Goal: Contribute content: Add original content to the website for others to see

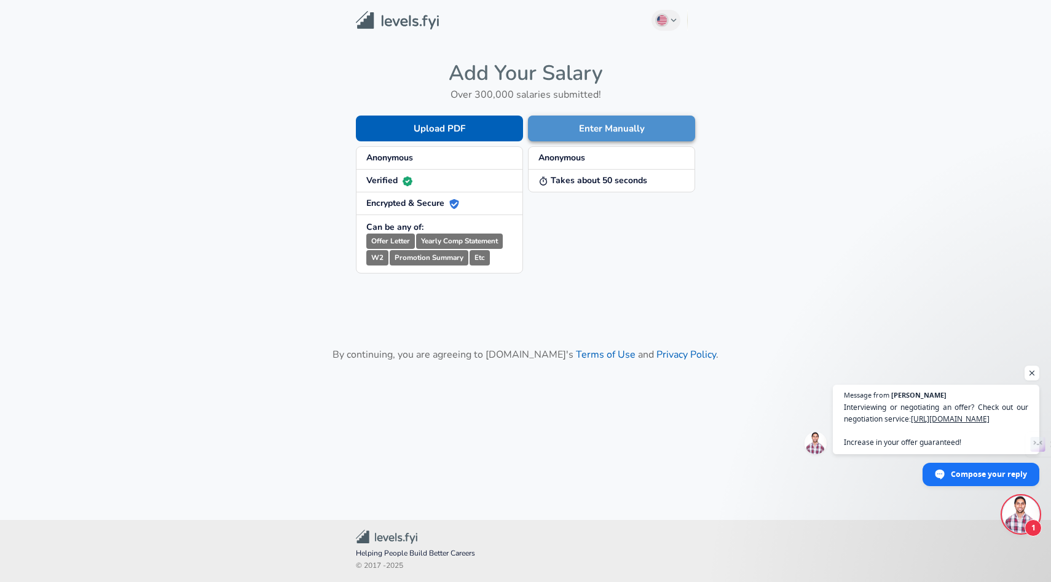
click at [609, 132] on button "Enter Manually" at bounding box center [611, 129] width 167 height 26
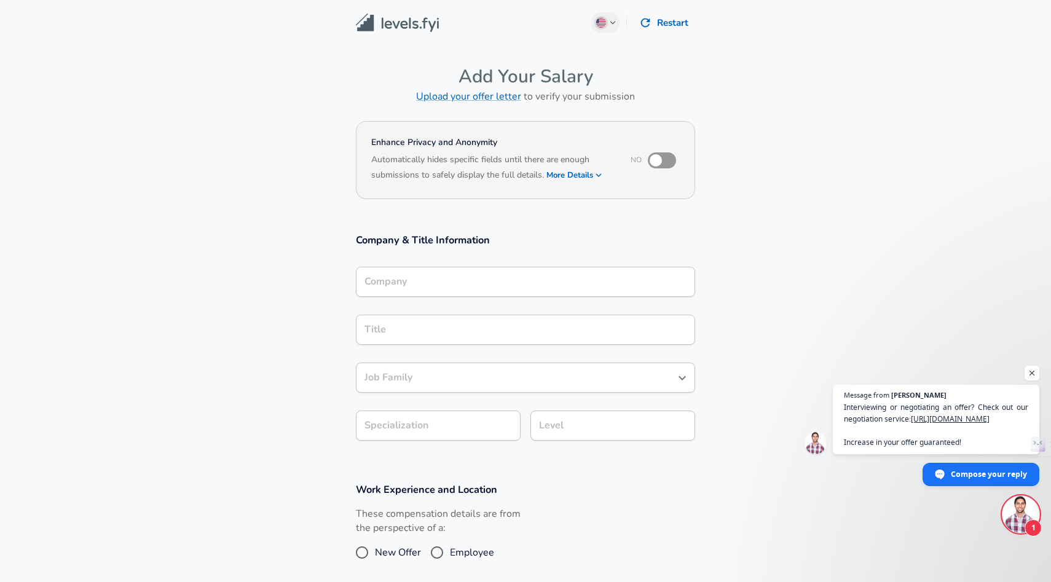
click at [448, 269] on div "Company" at bounding box center [525, 282] width 339 height 30
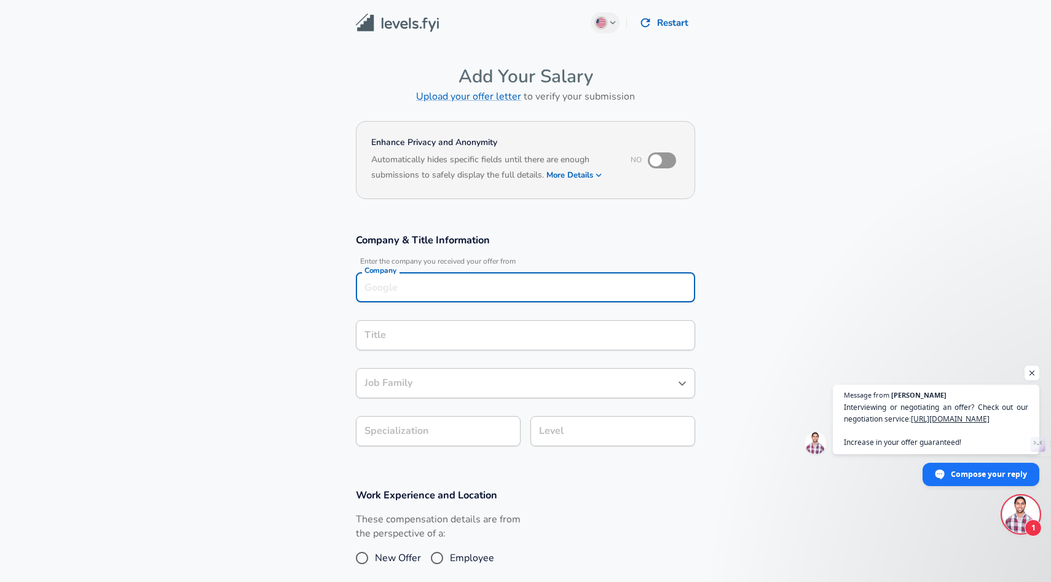
scroll to position [12, 0]
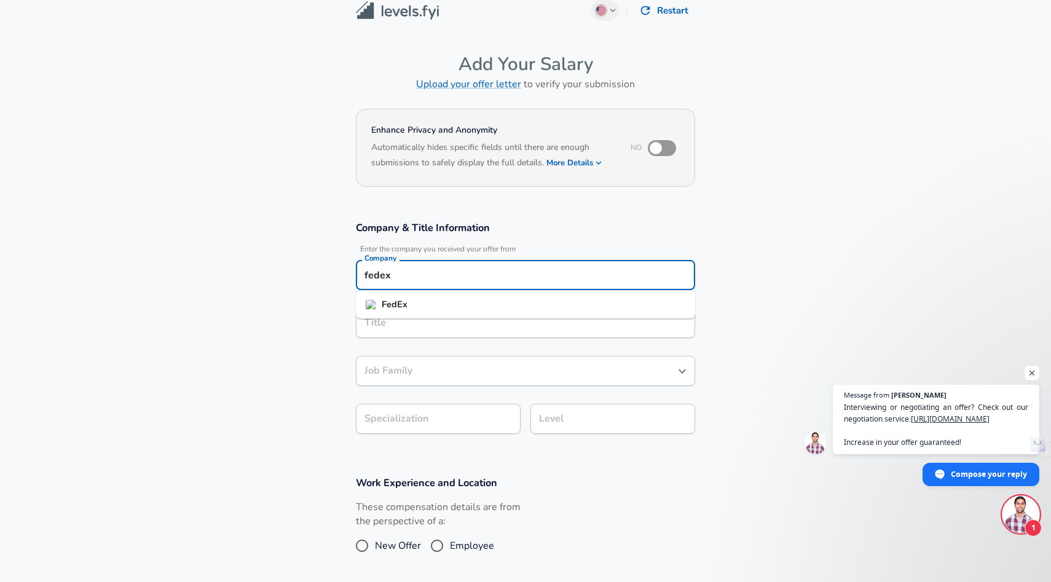
click at [388, 307] on strong "FedEx" at bounding box center [395, 304] width 26 height 12
type input "FedEx"
click at [408, 323] on input "Title" at bounding box center [526, 323] width 328 height 19
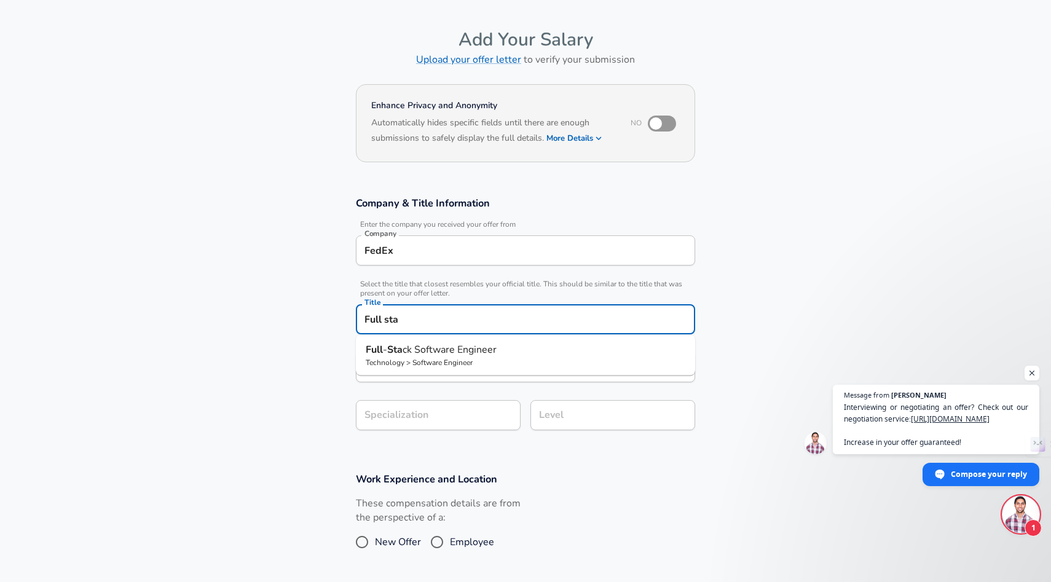
click at [418, 355] on span "ck Software Engineer" at bounding box center [450, 350] width 94 height 14
type input "Full-Stack Software Engineer"
type input "Full Stack"
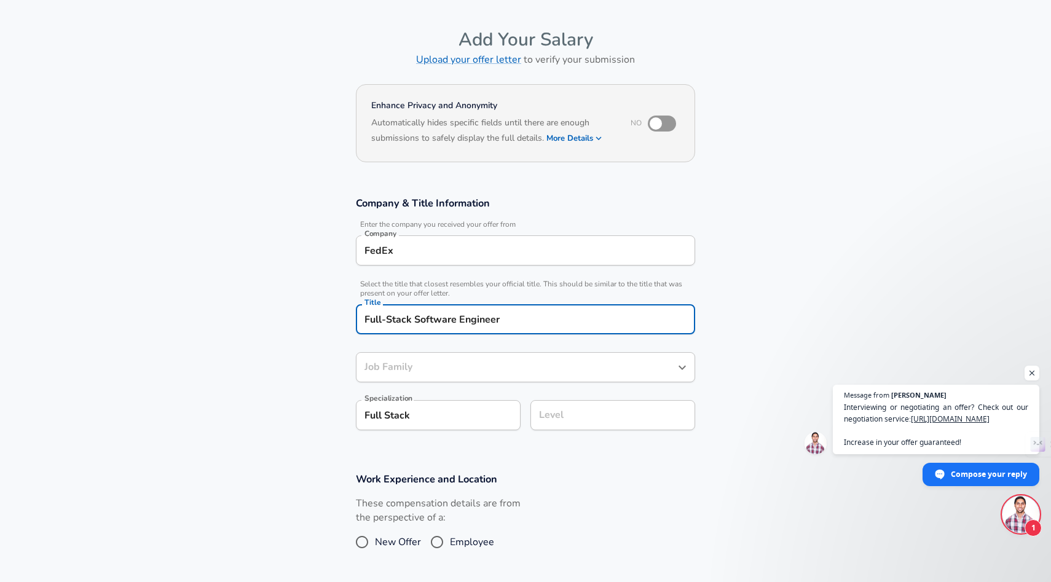
type input "Software Engineer"
drag, startPoint x: 416, startPoint y: 317, endPoint x: 534, endPoint y: 318, distance: 118.7
click at [534, 318] on input "Full-Stack Software Engineer" at bounding box center [526, 319] width 328 height 19
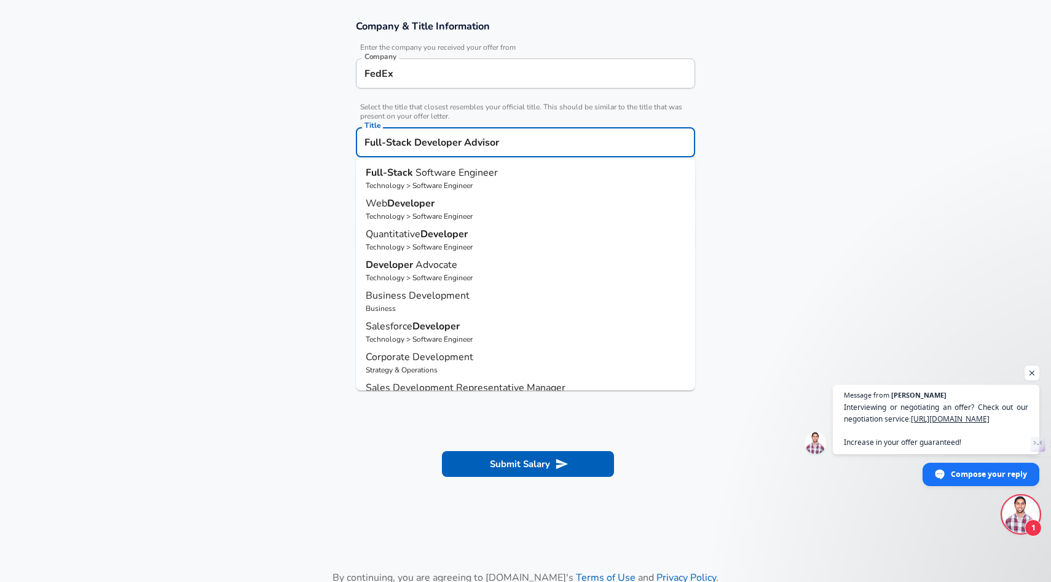
scroll to position [84, 0]
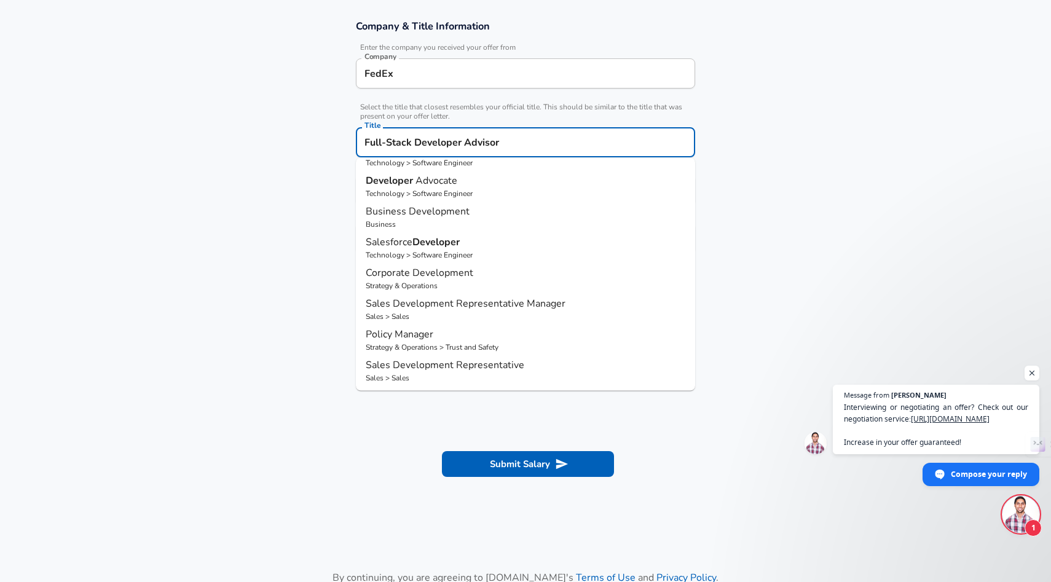
type input "Full-Stack Developer Advisor"
click at [202, 319] on section "Work Experience and Location These compensation details are from the perspectiv…" at bounding box center [525, 342] width 1051 height 123
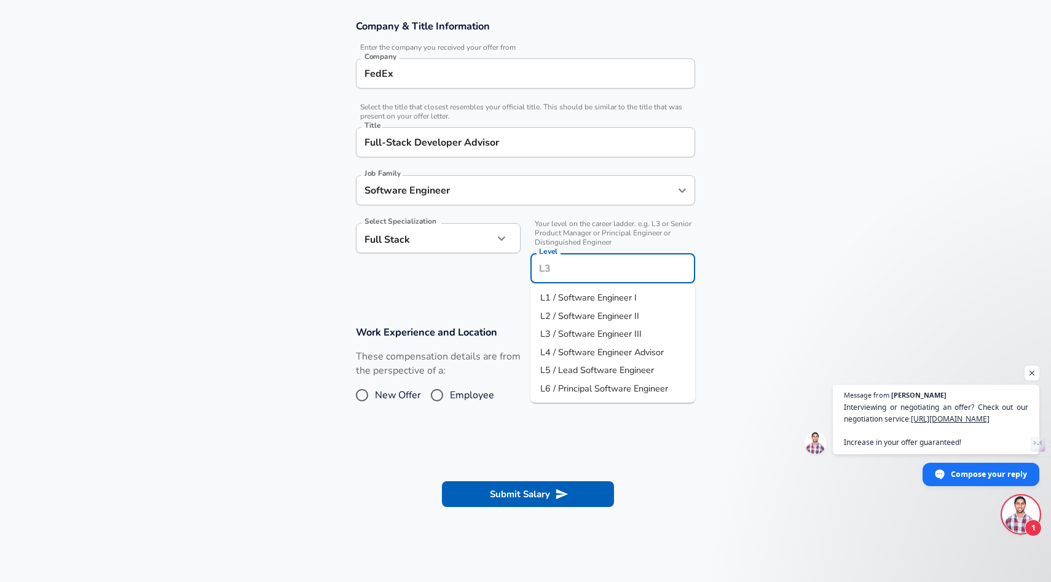
click at [564, 259] on input "Level" at bounding box center [613, 268] width 154 height 19
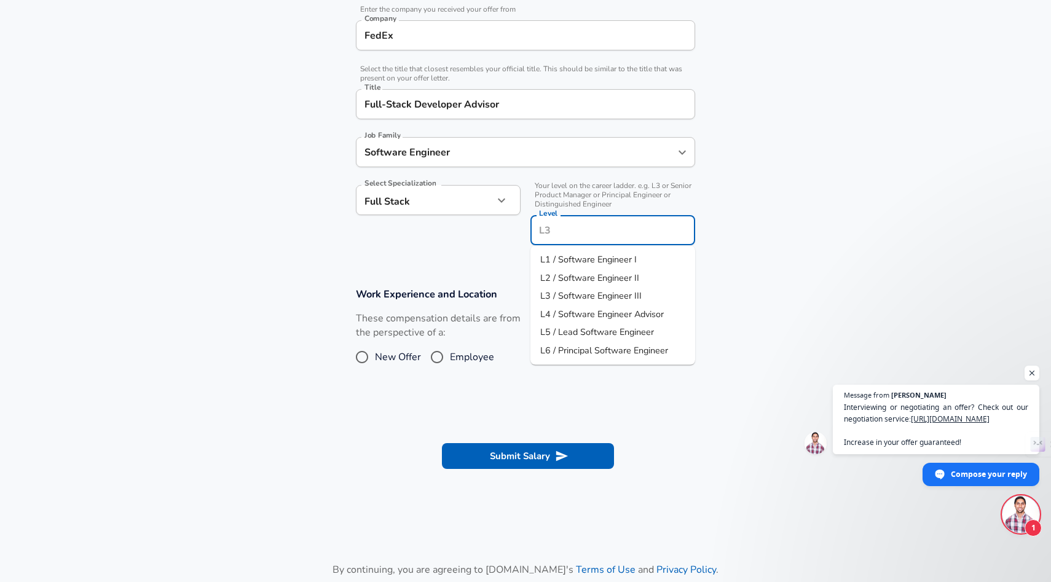
scroll to position [261, 0]
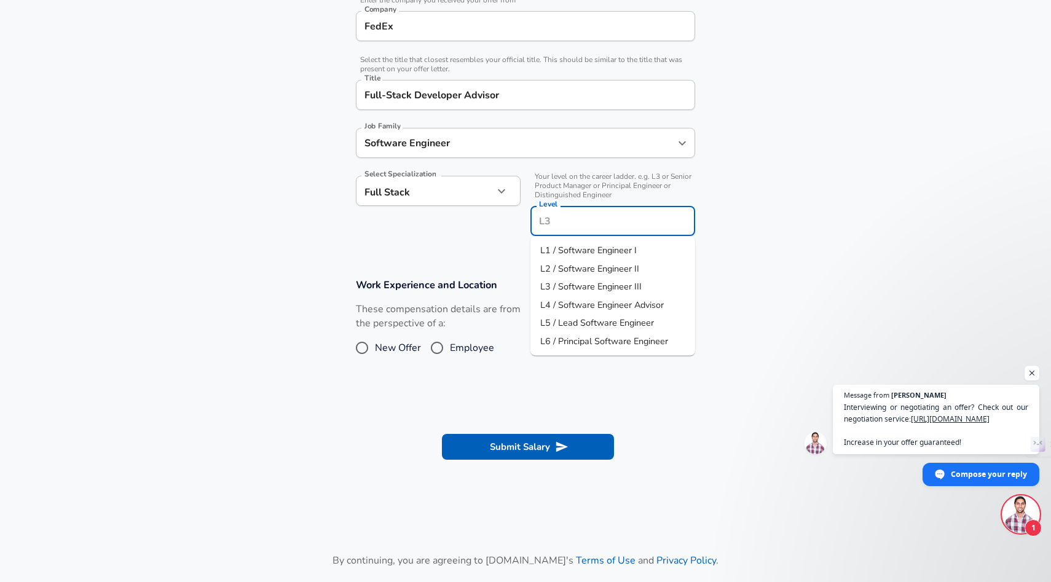
click at [620, 304] on span "L4 / Software Engineer Advisor" at bounding box center [602, 304] width 124 height 12
type input "L4 / Software Engineer Advisor"
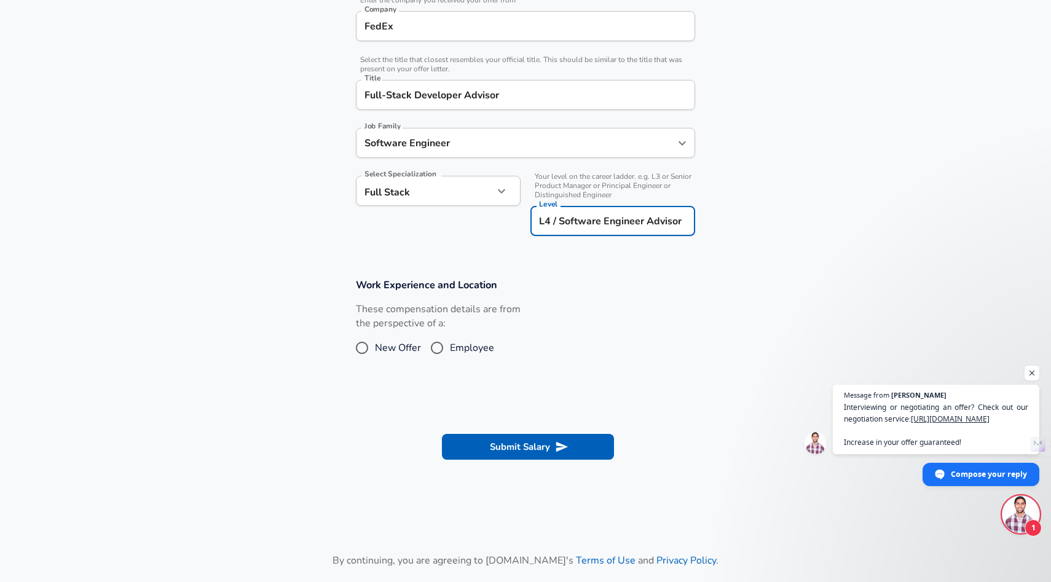
click at [802, 215] on section "Company & Title Information Enter the company you received your offer from Comp…" at bounding box center [525, 111] width 1051 height 306
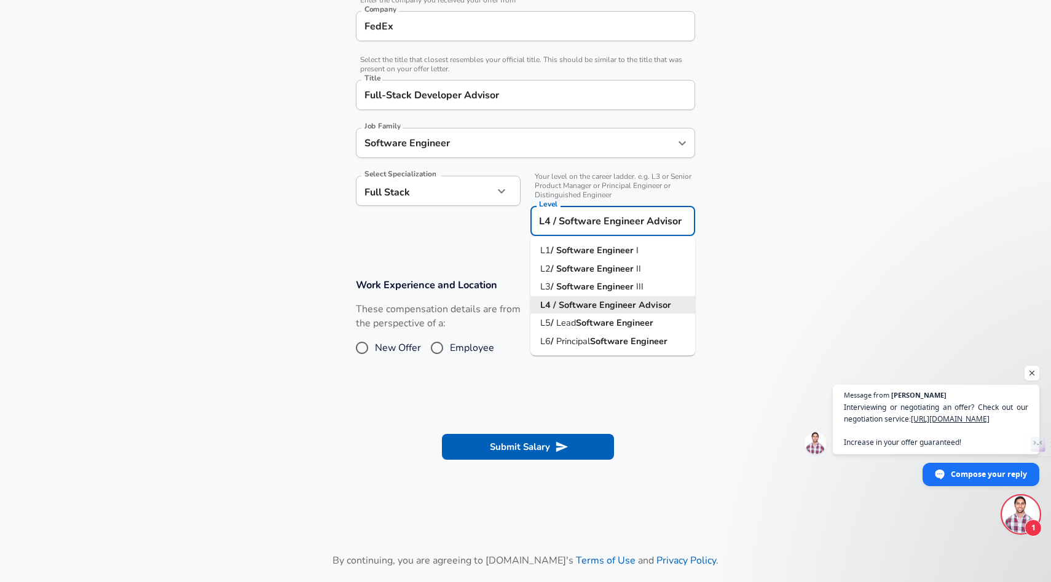
click at [653, 227] on input "L4 / Software Engineer Advisor" at bounding box center [613, 221] width 154 height 19
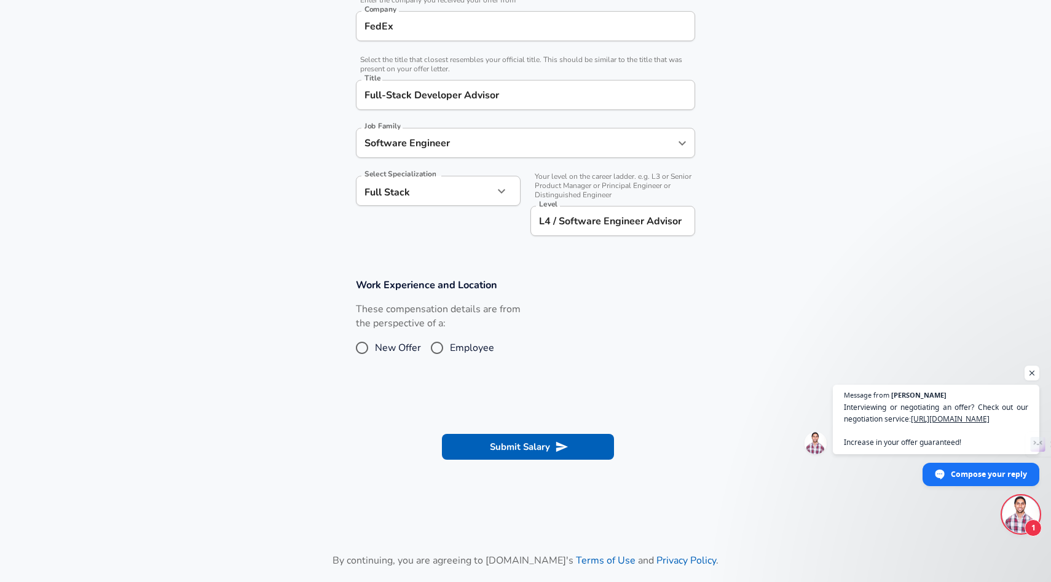
click at [823, 245] on section "Company & Title Information Enter the company you received your offer from Comp…" at bounding box center [525, 111] width 1051 height 306
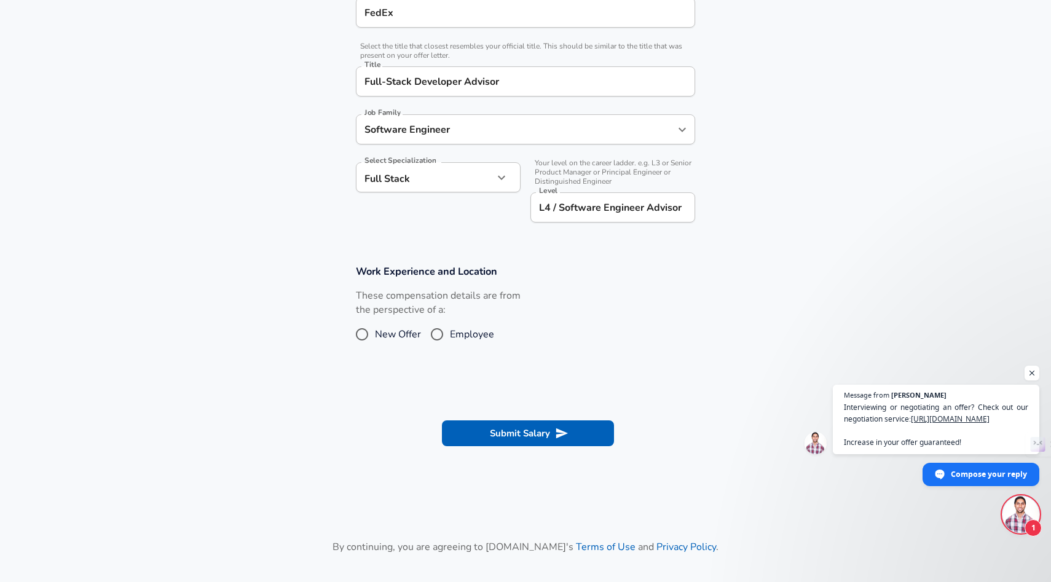
click at [440, 332] on input "Employee" at bounding box center [437, 335] width 26 height 20
radio input "true"
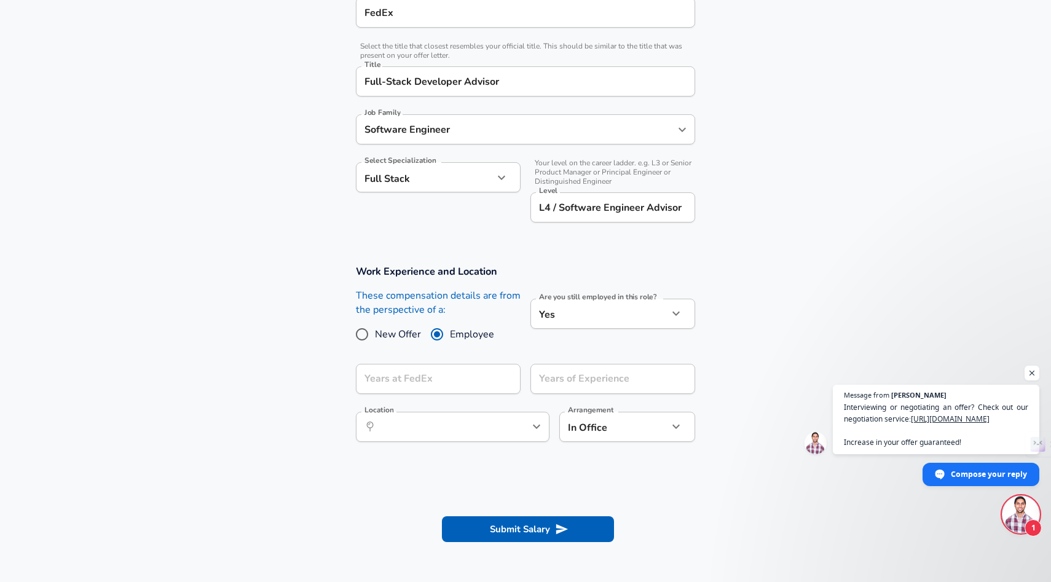
scroll to position [302, 0]
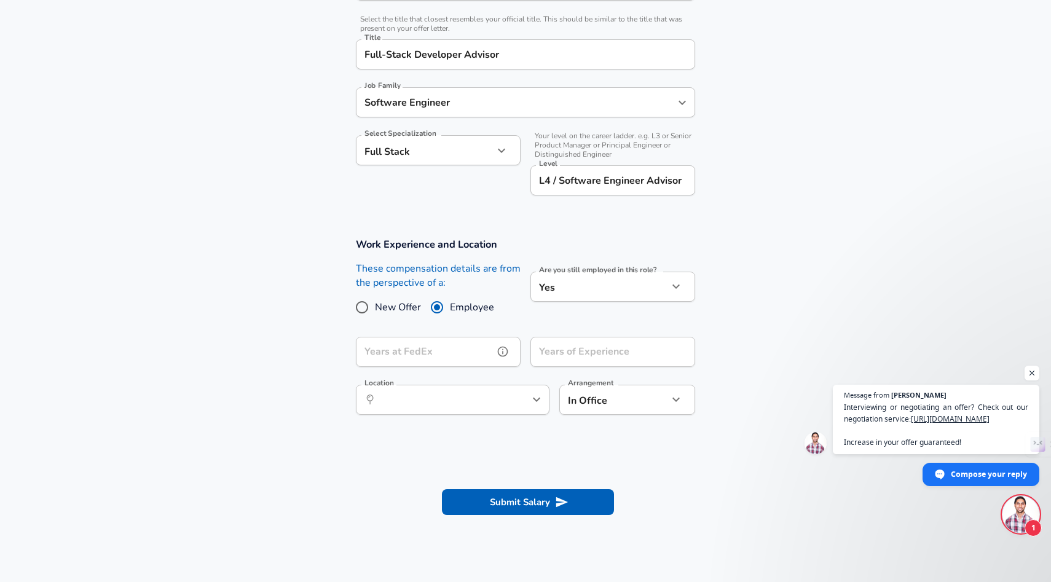
click at [428, 360] on input "Years at FedEx" at bounding box center [425, 352] width 138 height 30
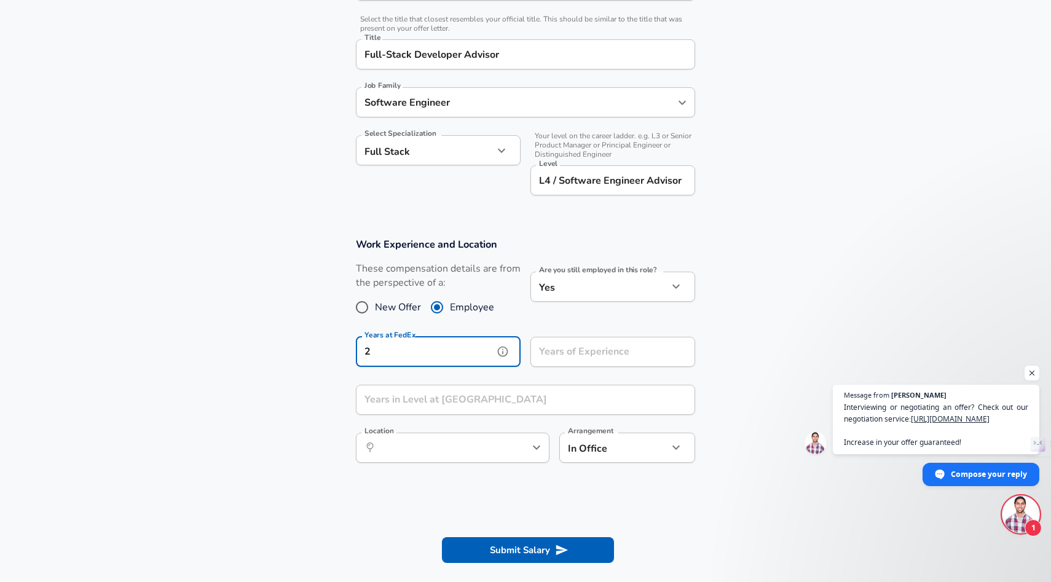
type input "2"
click at [599, 349] on div "Years of Experience Years of Experience" at bounding box center [613, 353] width 165 height 33
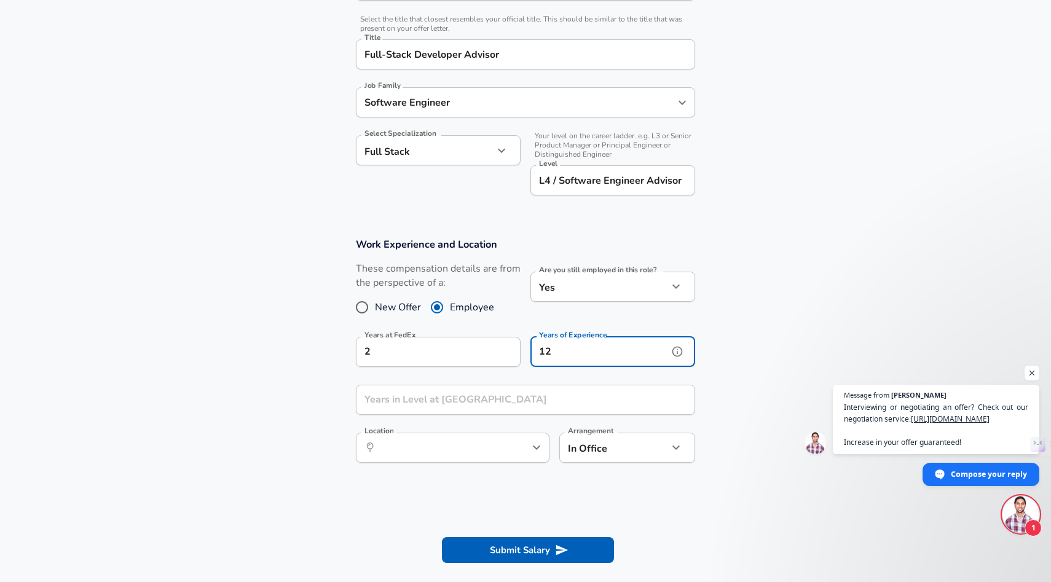
type input "12"
click at [401, 408] on input "Years in Level at [GEOGRAPHIC_DATA]" at bounding box center [512, 400] width 312 height 30
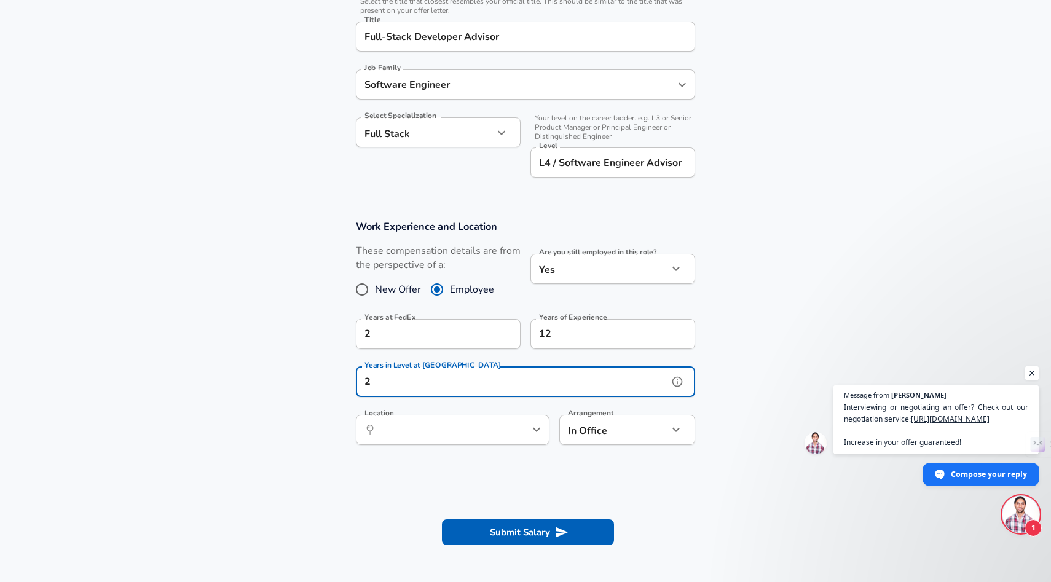
scroll to position [328, 0]
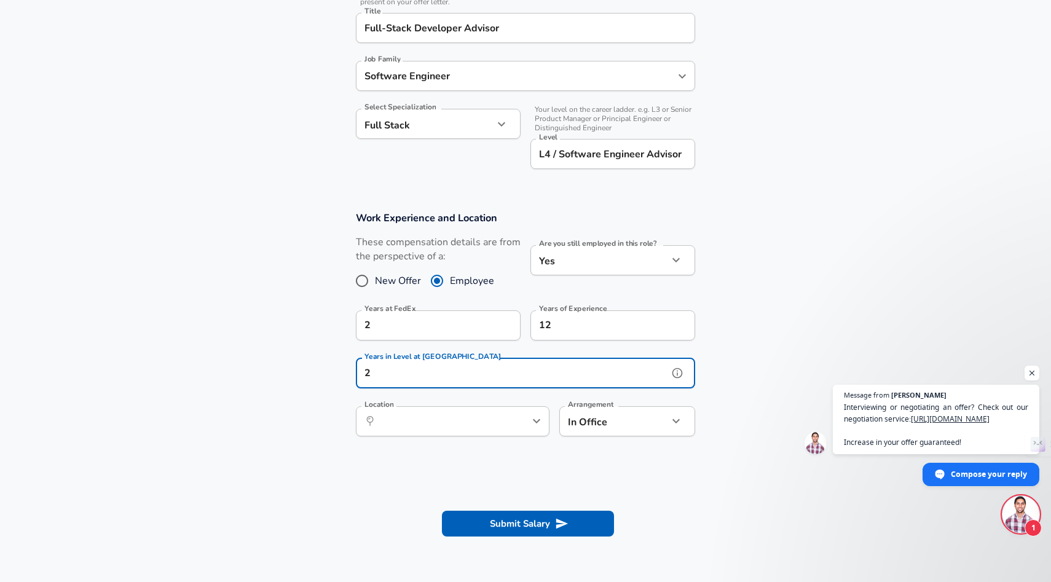
type input "2"
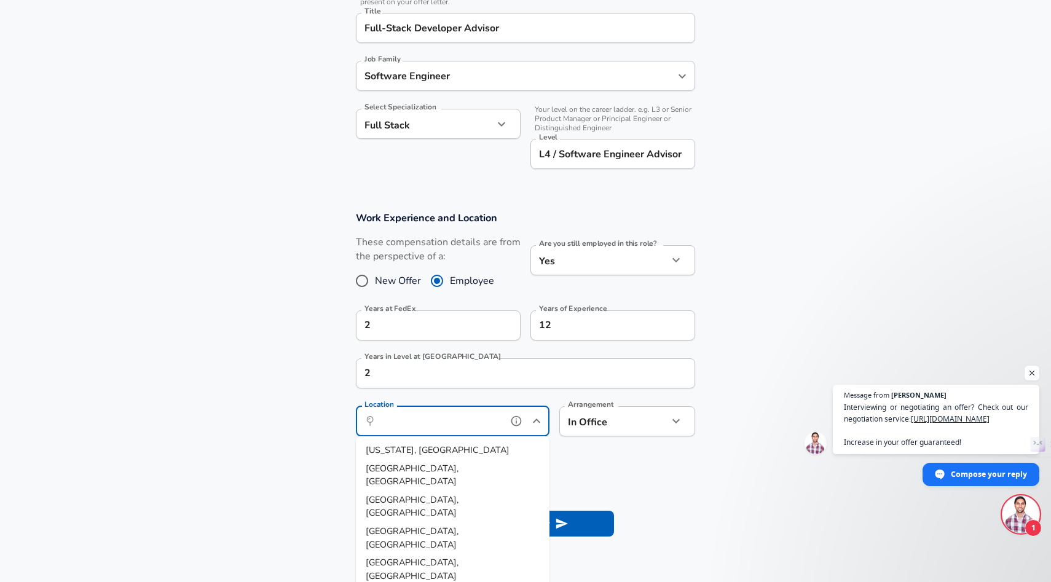
click at [406, 421] on input "Location" at bounding box center [439, 421] width 126 height 19
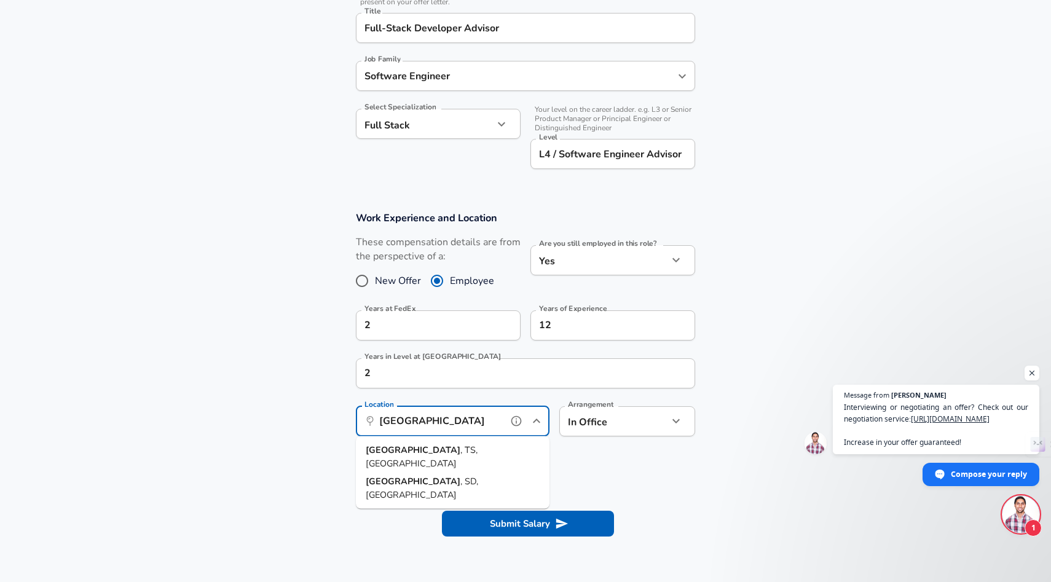
click at [432, 451] on span ", TS, [GEOGRAPHIC_DATA]" at bounding box center [422, 457] width 112 height 26
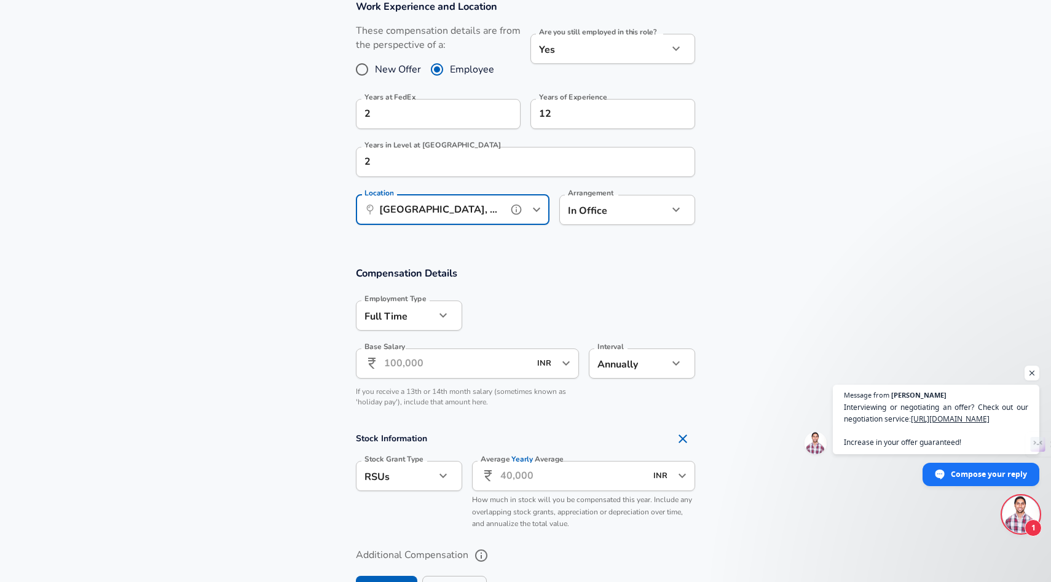
scroll to position [562, 0]
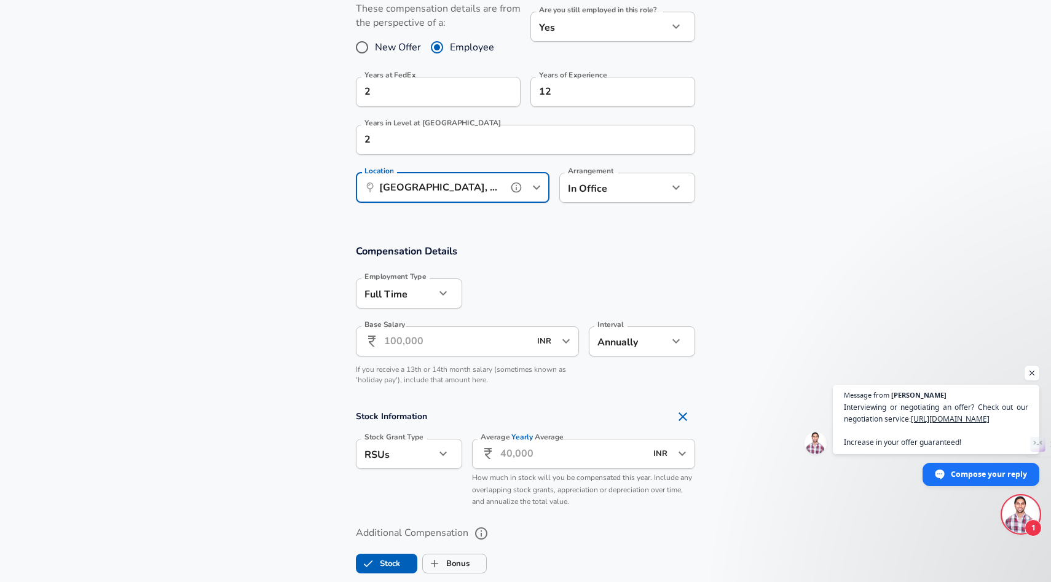
type input "[GEOGRAPHIC_DATA], [GEOGRAPHIC_DATA], [GEOGRAPHIC_DATA]"
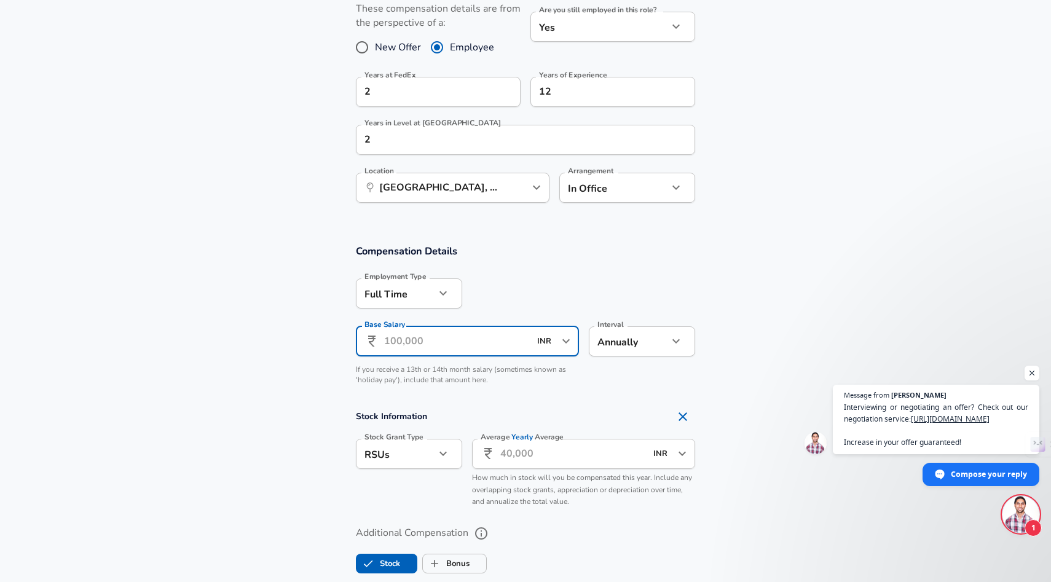
click at [438, 339] on input "Base Salary" at bounding box center [457, 341] width 146 height 30
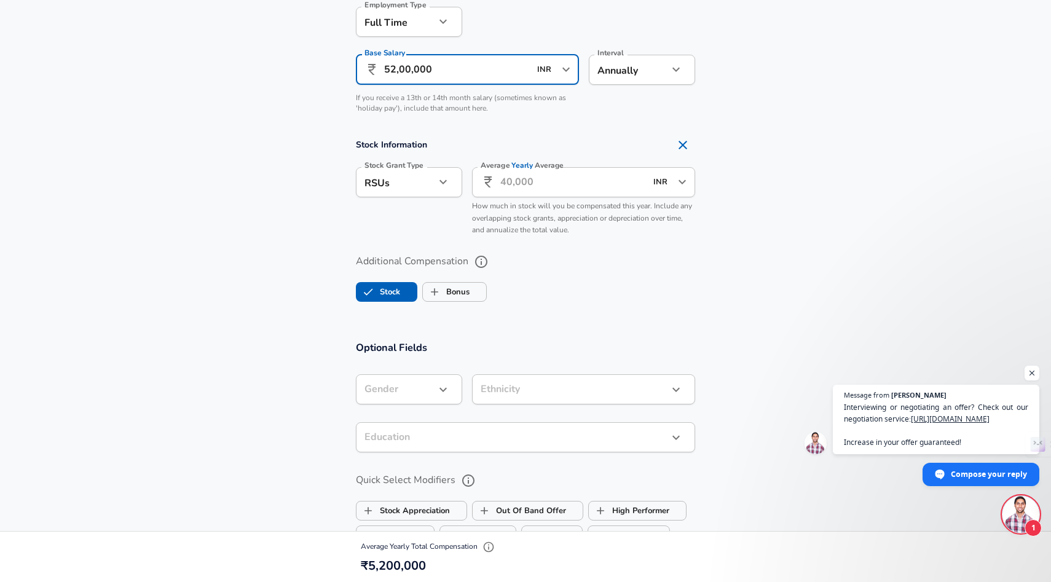
scroll to position [836, 0]
type input "52,00,000"
click at [461, 290] on label "Bonus" at bounding box center [446, 290] width 47 height 23
checkbox input "true"
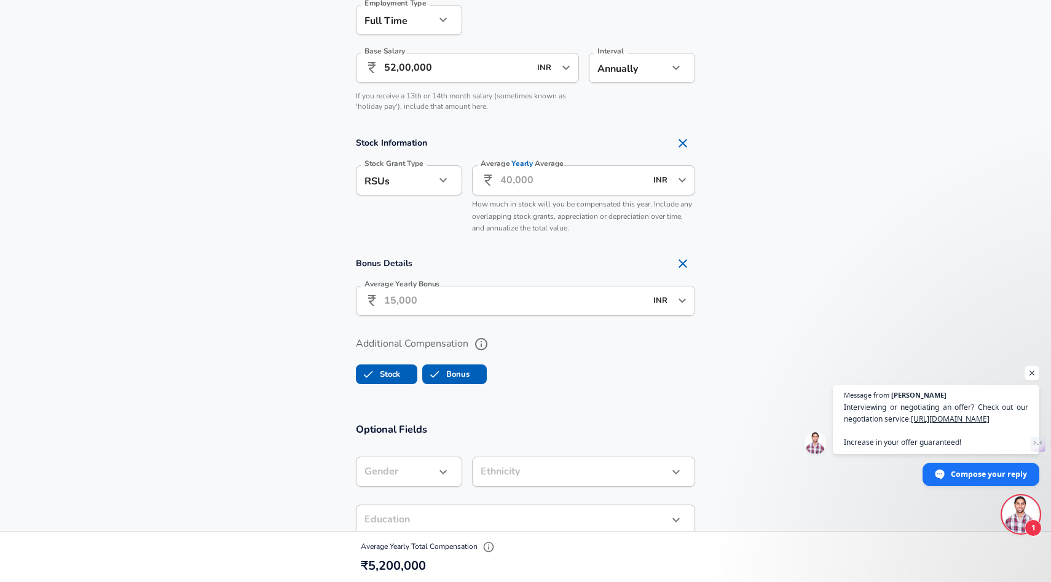
scroll to position [0, 0]
click at [686, 306] on icon "Open" at bounding box center [682, 300] width 15 height 15
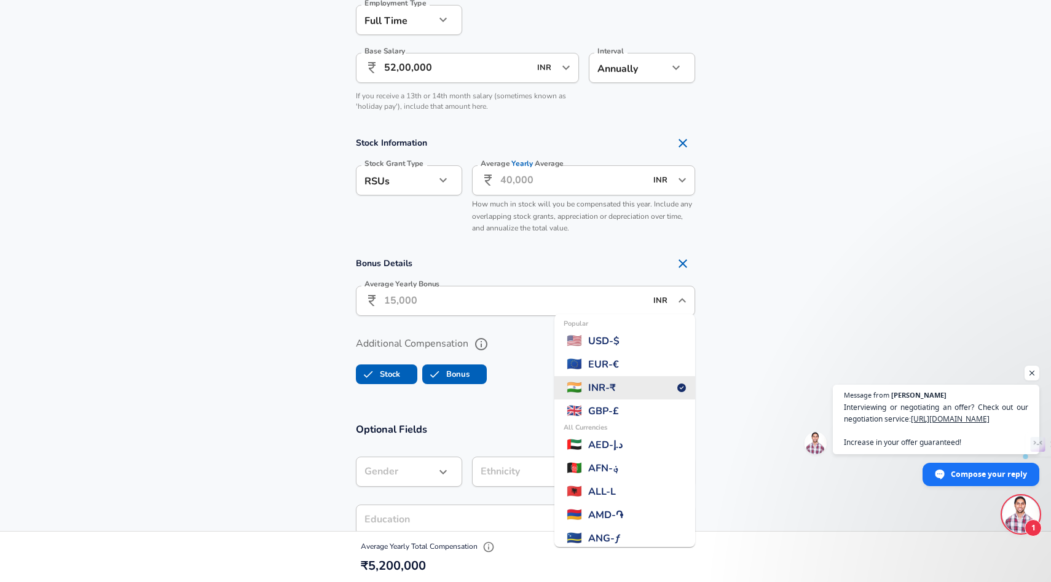
click at [756, 304] on section "Bonus Details Average Yearly Bonus ​ INR ​ Popular 🇺🇸 USD - $ 🇪🇺 EUR - € 🇮🇳 INR…" at bounding box center [525, 287] width 1051 height 73
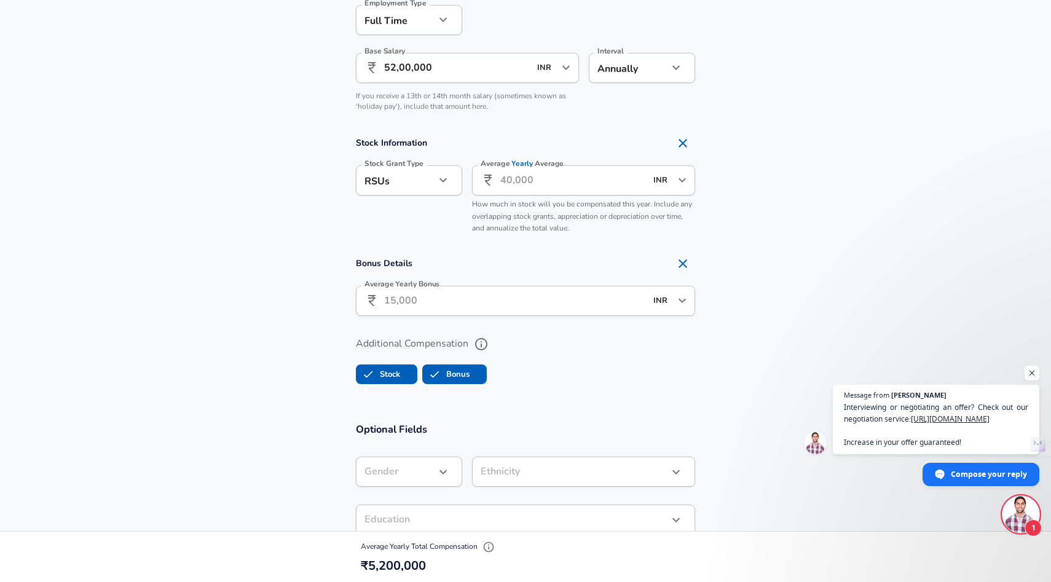
click at [464, 304] on input "Average Yearly Bonus" at bounding box center [515, 301] width 262 height 30
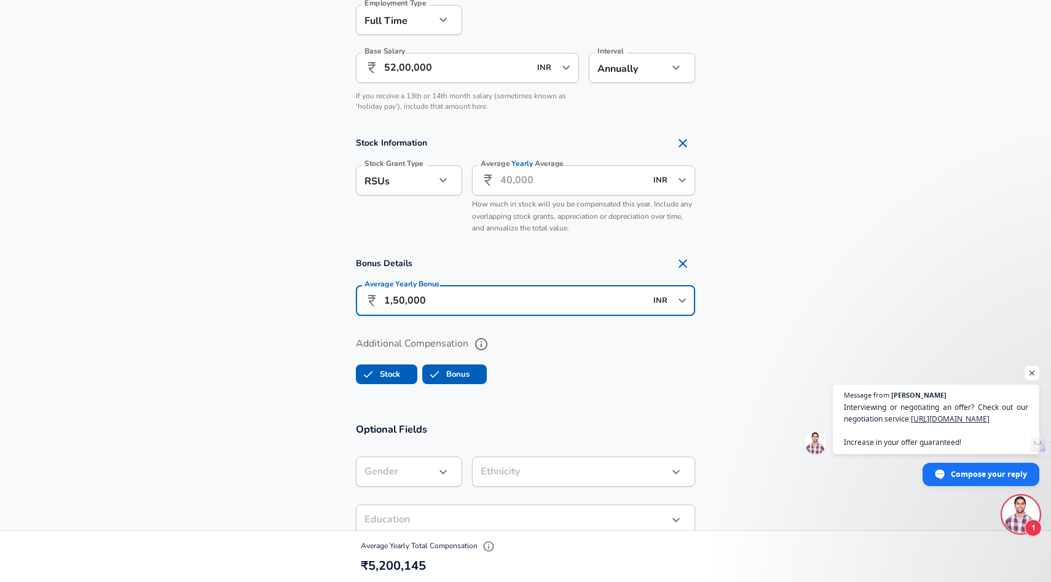
type input "1,50,000"
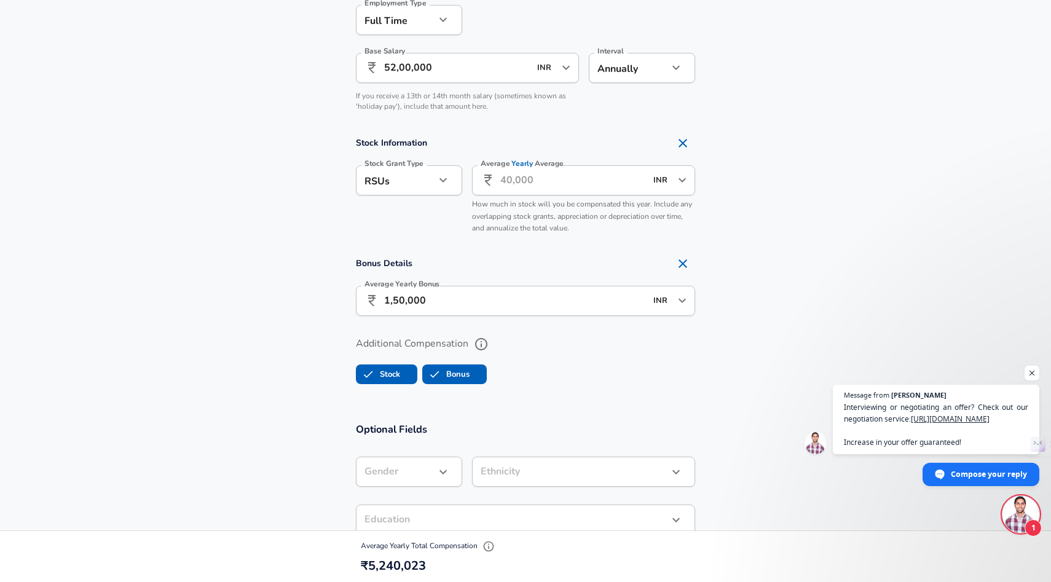
click at [247, 299] on section "Bonus Details Average Yearly Bonus ​ 1,50,000 INR ​ Average Yearly Bonus" at bounding box center [525, 287] width 1051 height 73
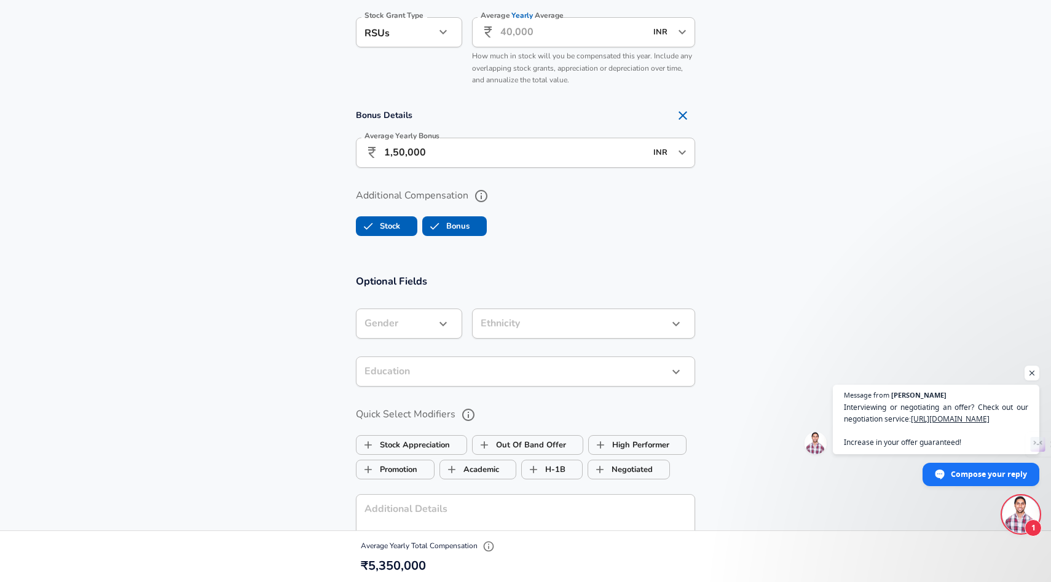
scroll to position [984, 0]
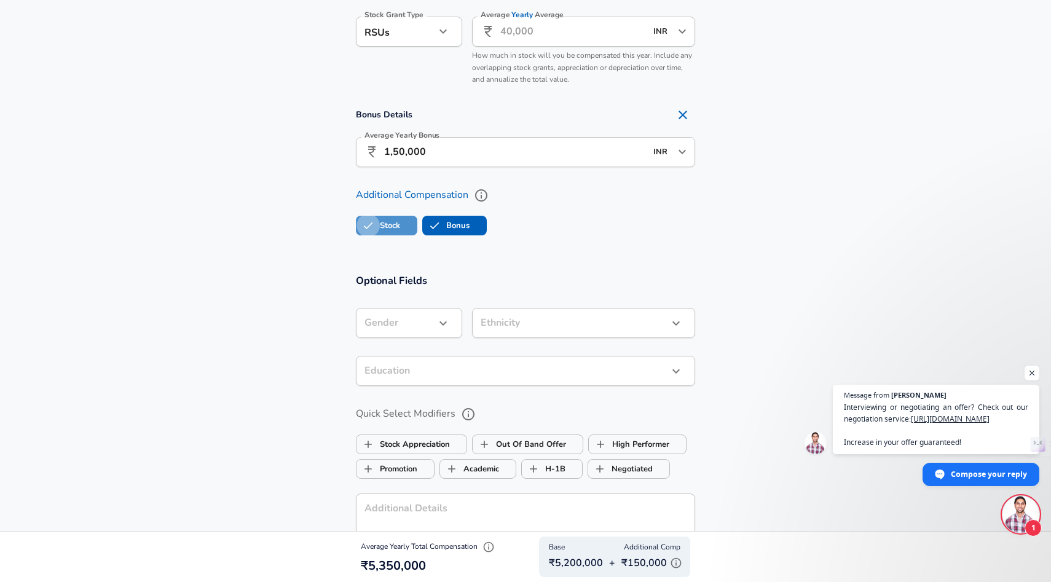
click at [373, 222] on input "Stock" at bounding box center [368, 225] width 23 height 23
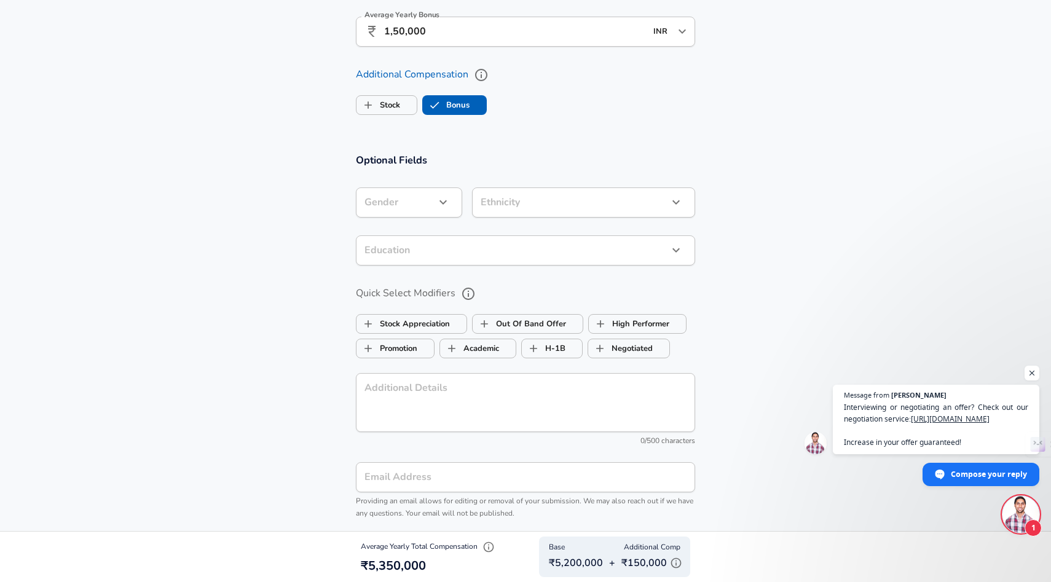
checkbox input "false"
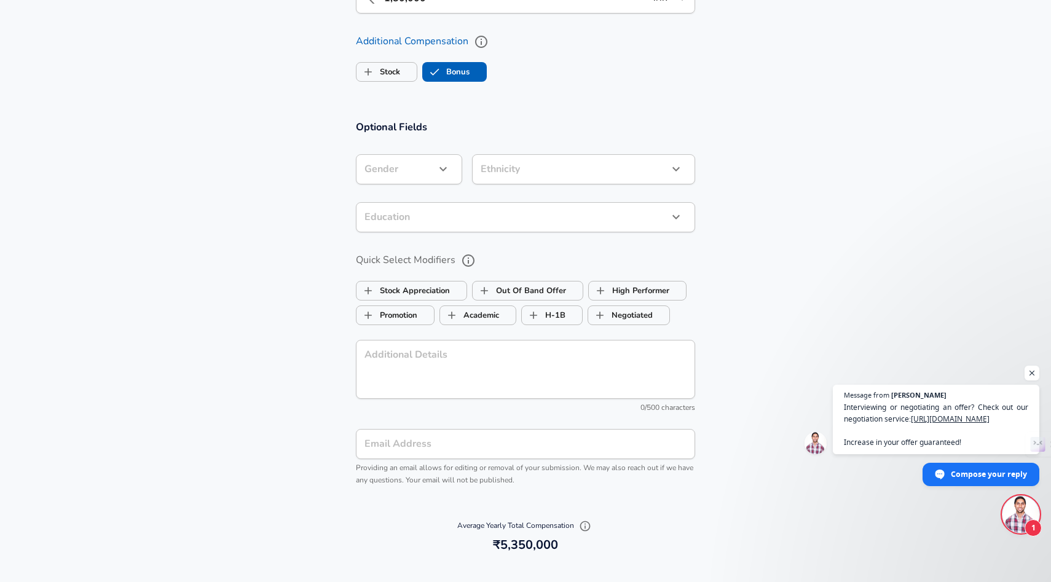
scroll to position [1019, 0]
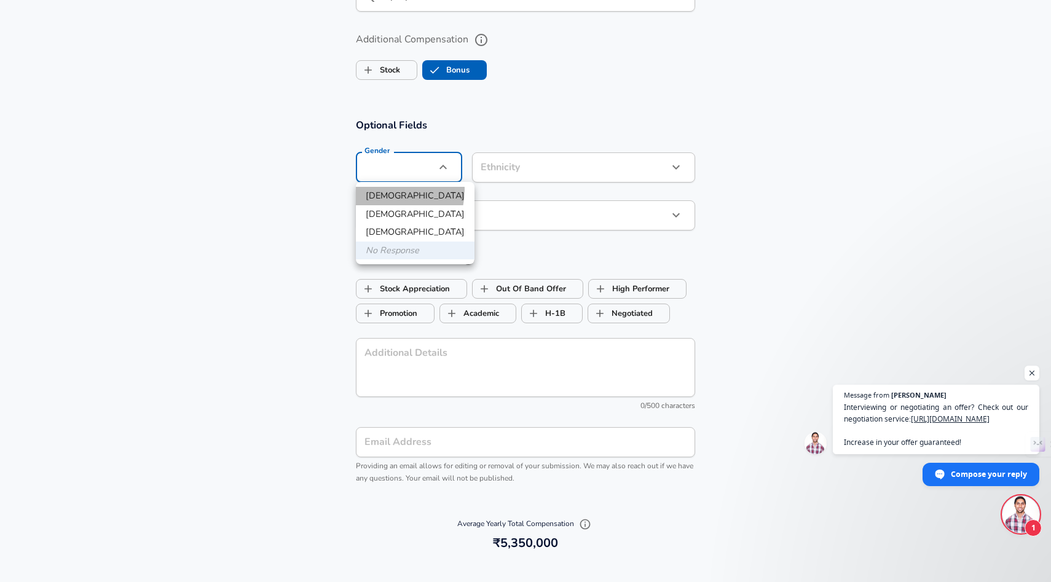
click at [387, 190] on li "[DEMOGRAPHIC_DATA]" at bounding box center [415, 196] width 119 height 18
type input "[DEMOGRAPHIC_DATA]"
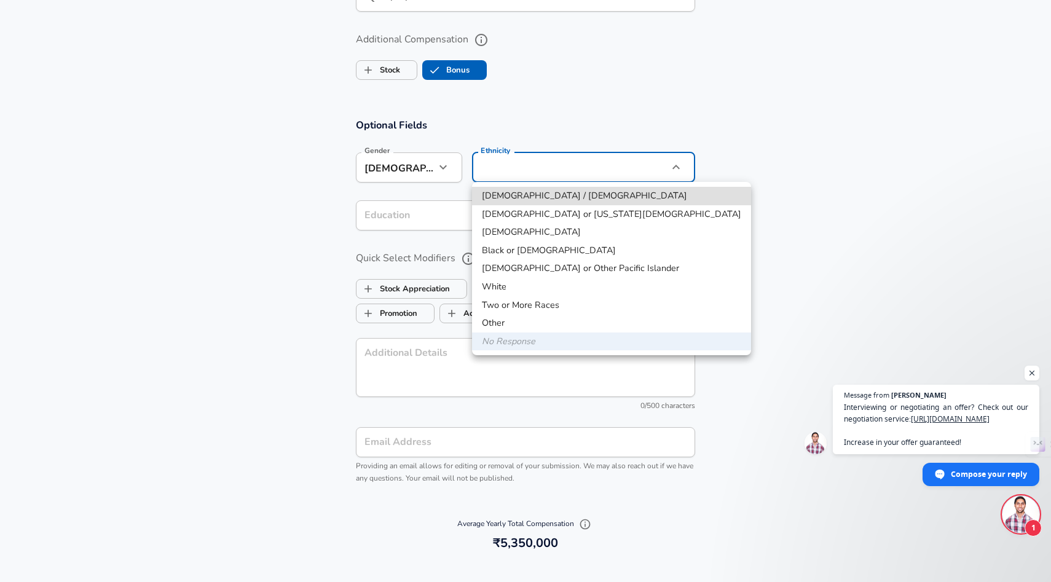
click at [509, 323] on li "Other" at bounding box center [611, 323] width 279 height 18
type input "Two or More Races"
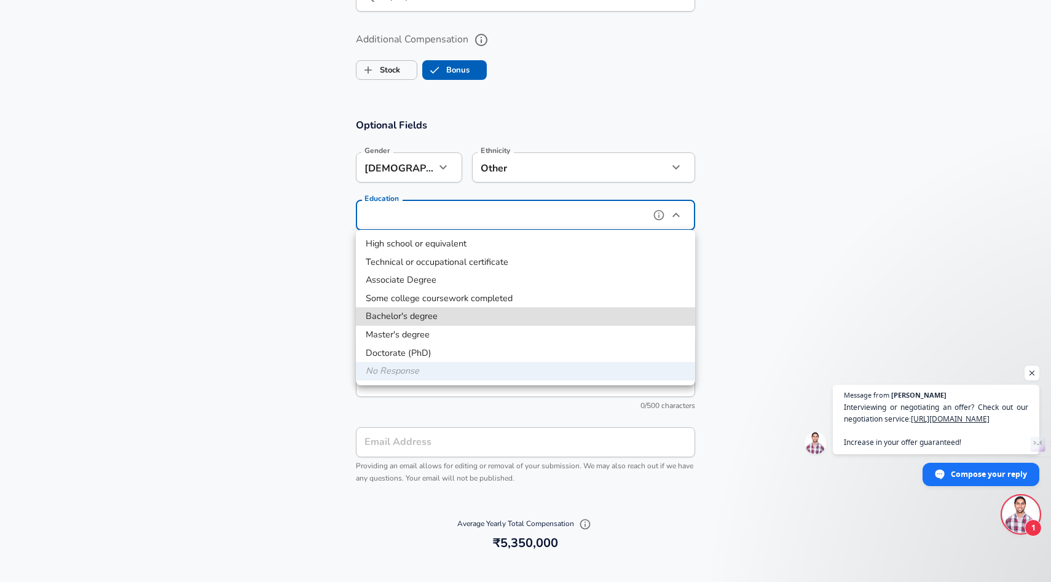
type input "Bachelors degree"
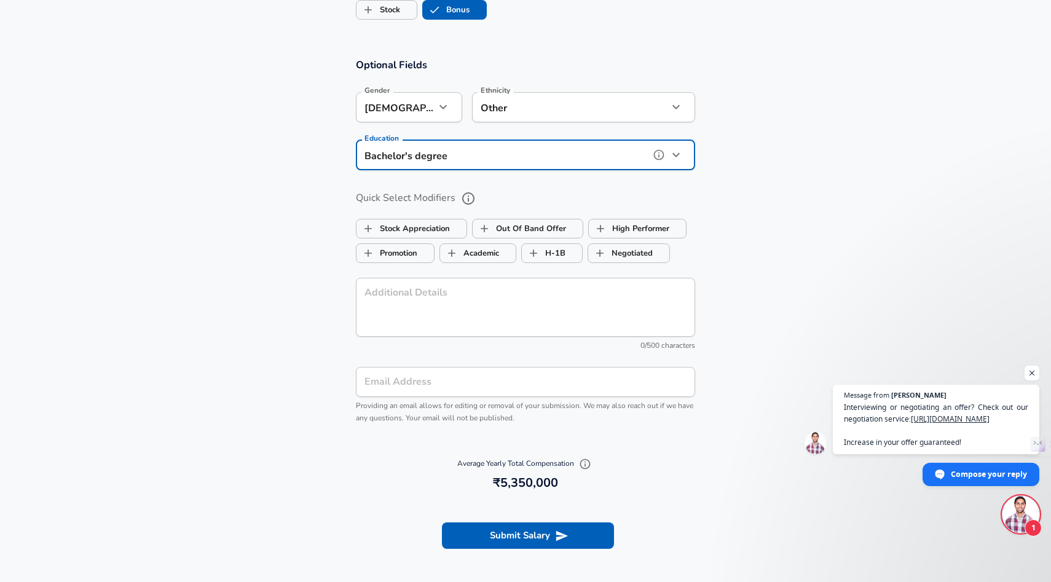
scroll to position [1086, 0]
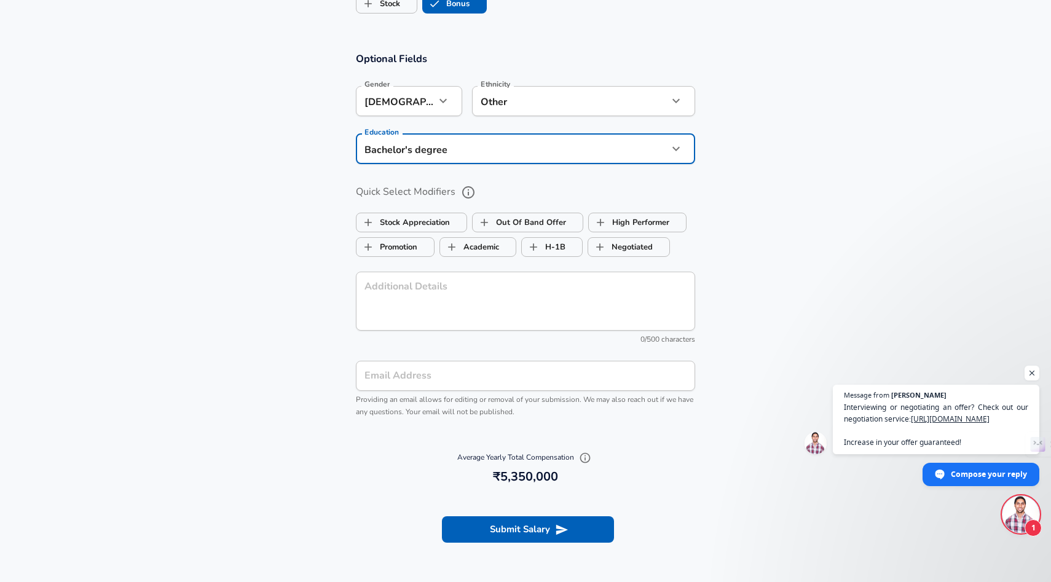
click at [489, 296] on textarea "Additional Details" at bounding box center [526, 301] width 322 height 39
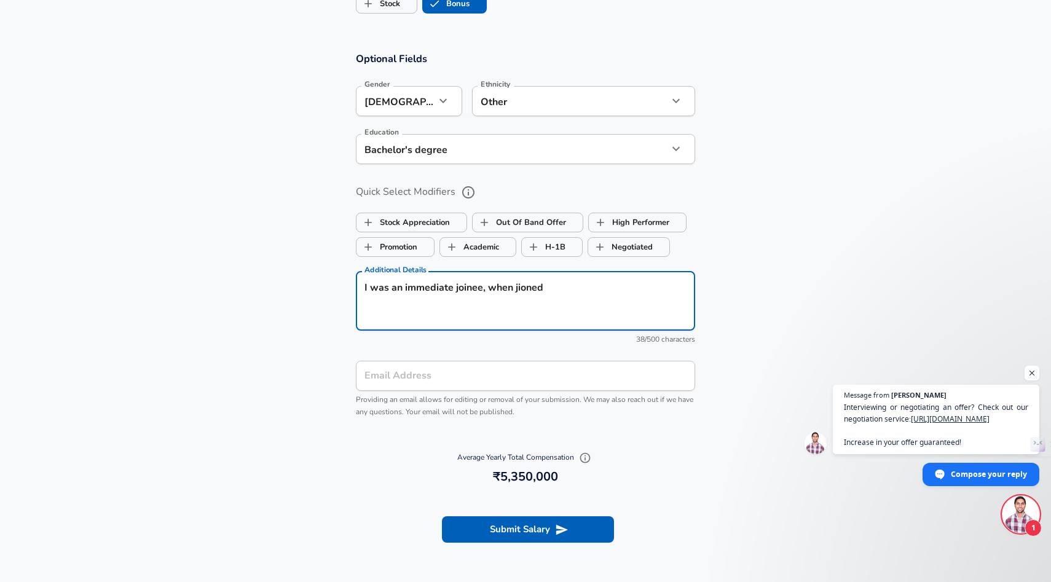
click at [475, 287] on textarea "I was an immediate joinee, when jioned" at bounding box center [526, 301] width 322 height 39
click at [427, 299] on textarea "I was an immediate [PERSON_NAME], when jioned" at bounding box center [526, 301] width 322 height 39
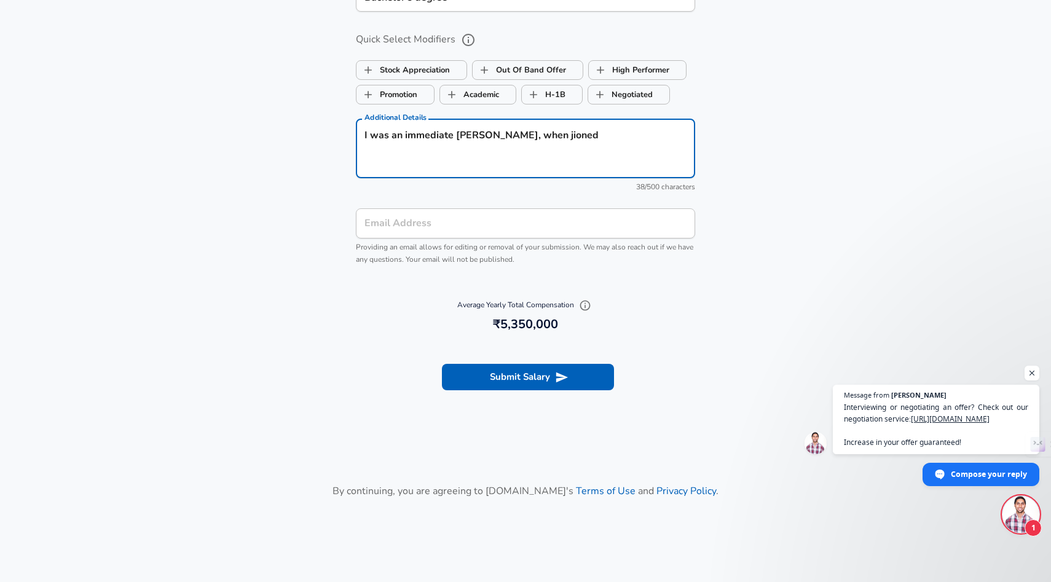
scroll to position [1239, 0]
type textarea "I was an immediate [PERSON_NAME], when jioned"
click at [511, 382] on button "Submit Salary" at bounding box center [528, 376] width 172 height 26
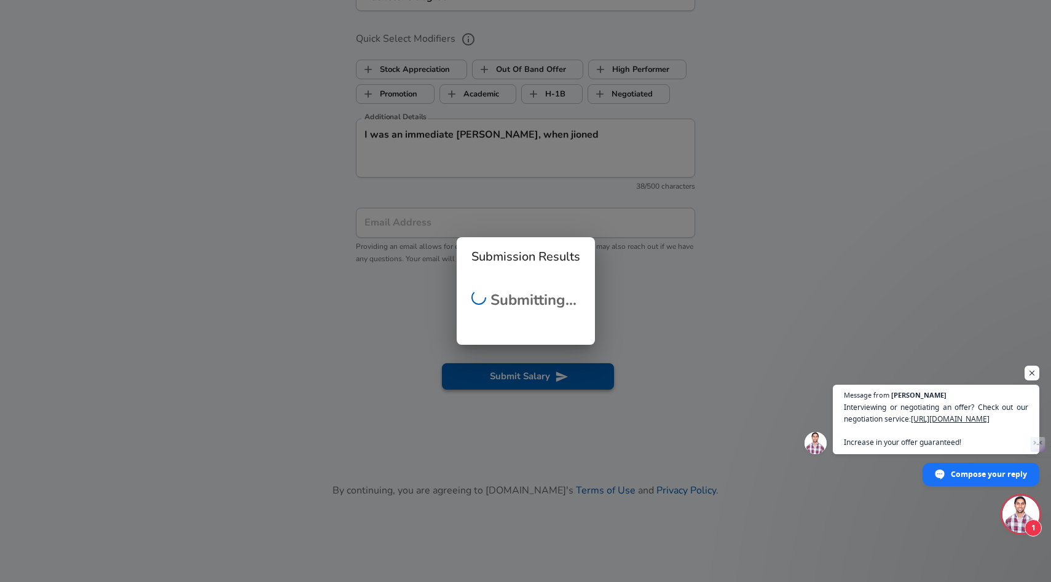
scroll to position [275, 0]
